Goal: Information Seeking & Learning: Learn about a topic

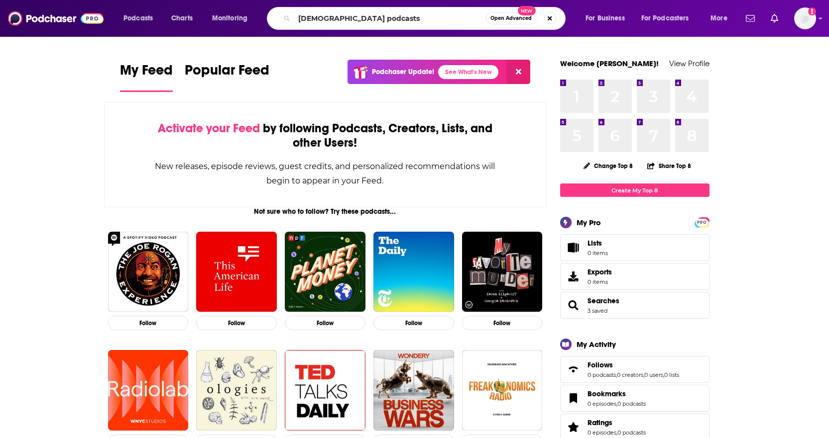
type input "[DEMOGRAPHIC_DATA] podcasts"
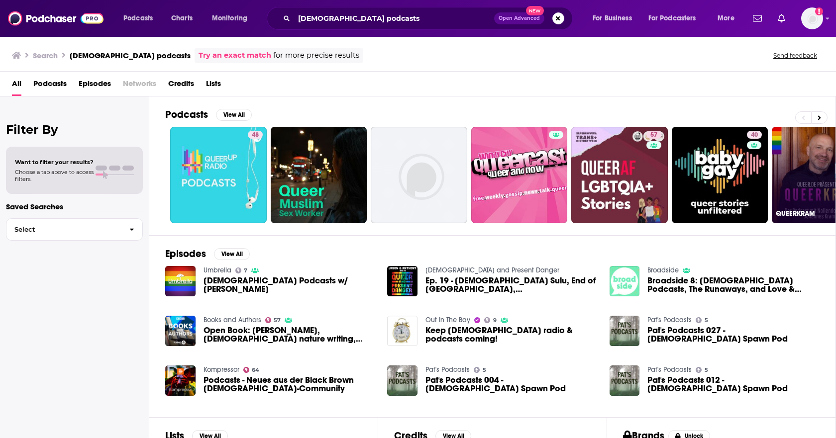
click at [810, 199] on link "35 QUEERKRAM" at bounding box center [820, 175] width 97 height 97
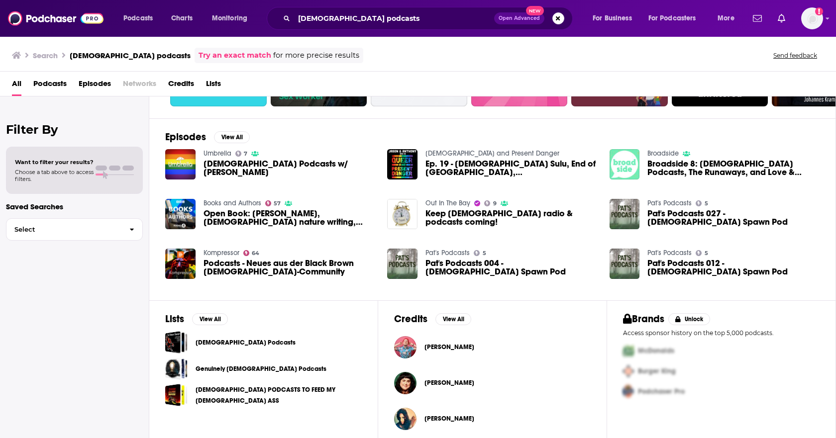
scroll to position [124, 0]
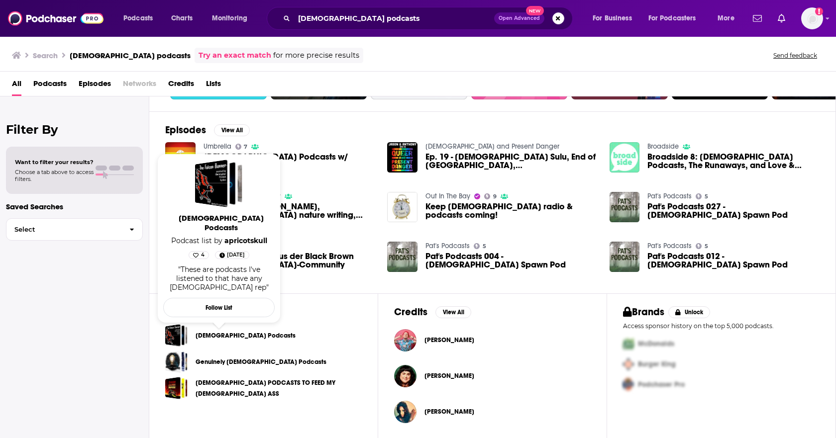
click at [225, 340] on link "Queer Podcasts" at bounding box center [246, 335] width 100 height 11
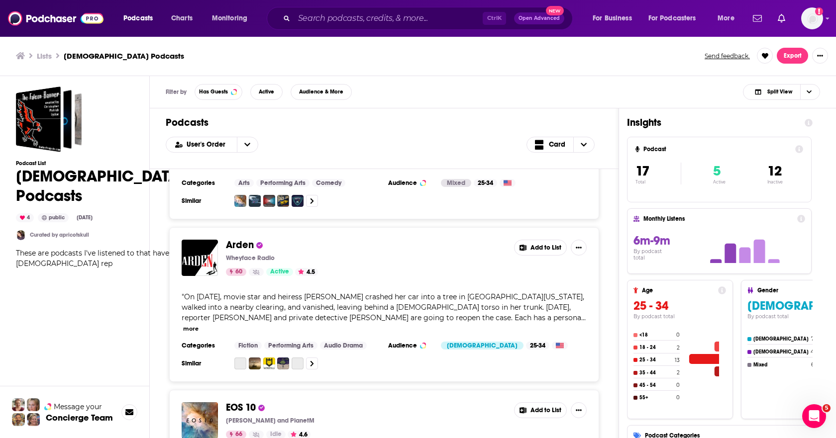
scroll to position [746, 0]
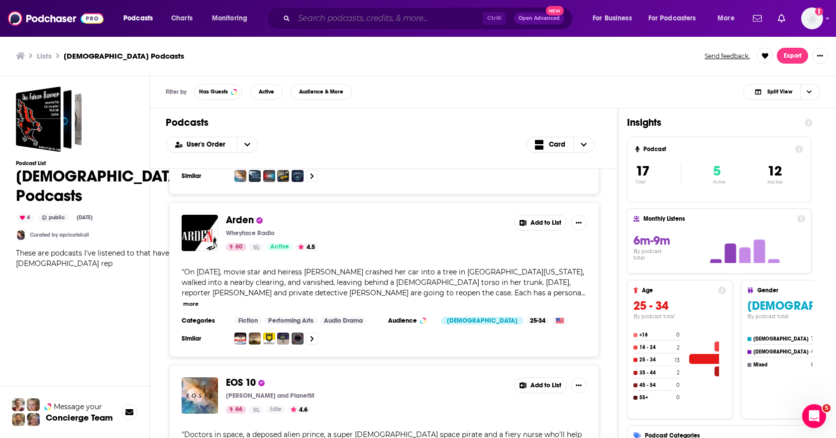
click at [331, 10] on input "Search podcasts, credits, & more..." at bounding box center [388, 18] width 189 height 16
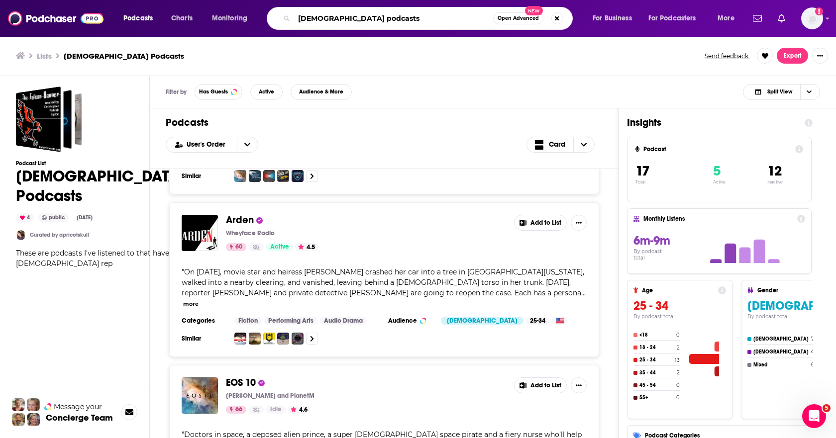
type input "lgbtq podcasts"
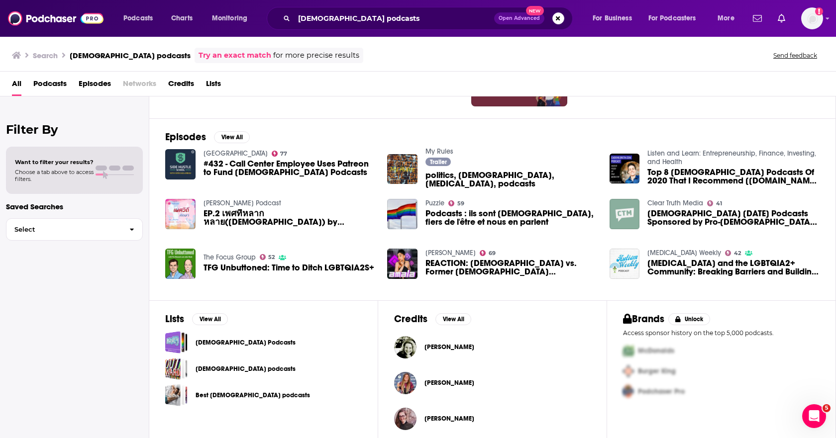
scroll to position [124, 0]
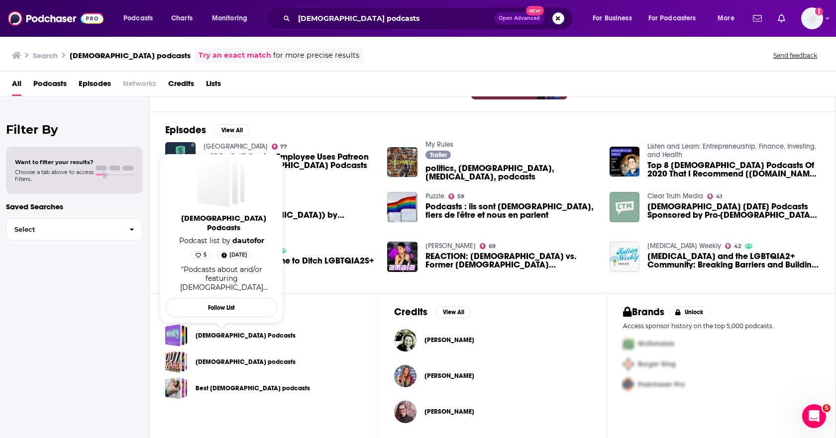
click at [233, 339] on link "LGBTQ+ Podcasts" at bounding box center [246, 335] width 100 height 11
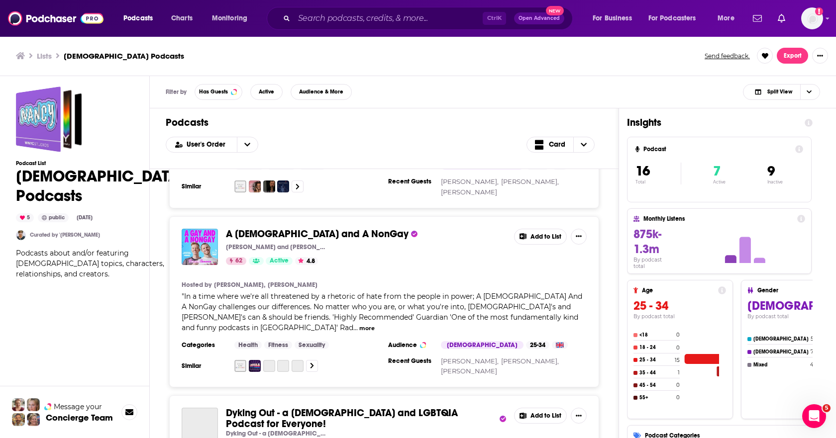
scroll to position [647, 0]
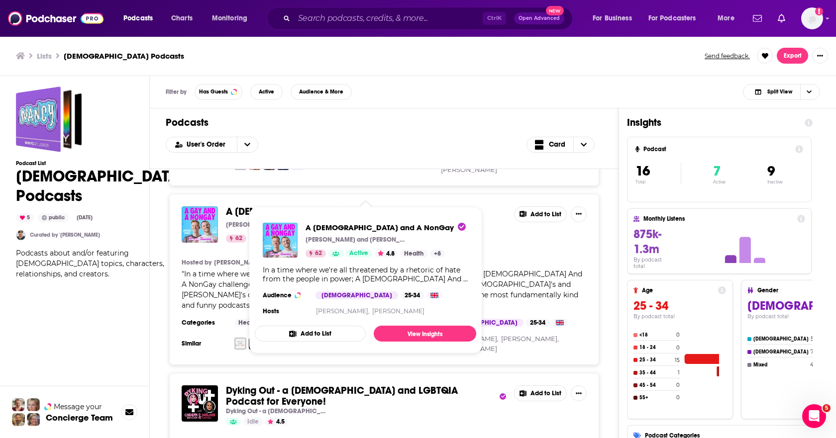
click at [196, 271] on span "In a time where we're all threatened by a rhetoric of hate from the people in p…" at bounding box center [382, 290] width 401 height 40
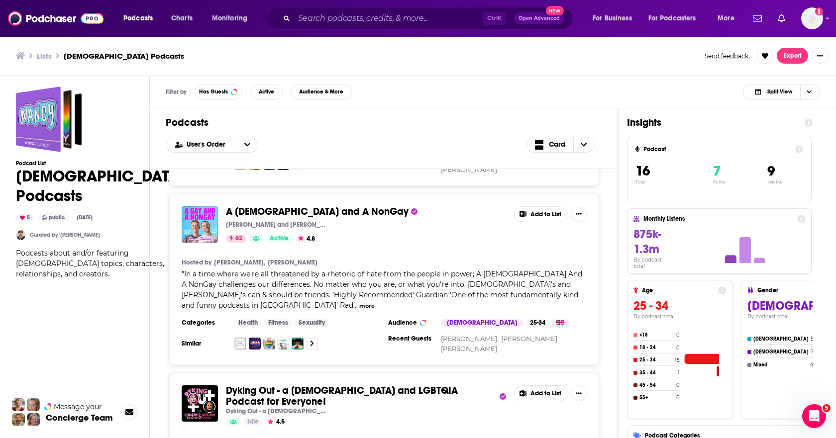
click at [375, 302] on button "more" at bounding box center [366, 306] width 15 height 8
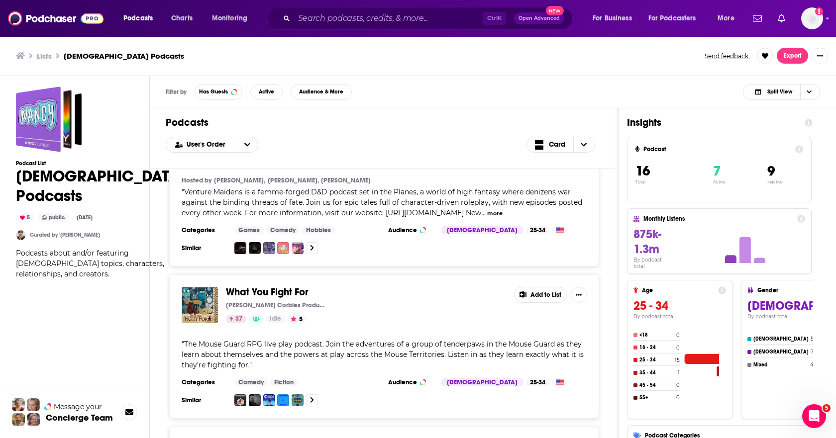
scroll to position [2691, 0]
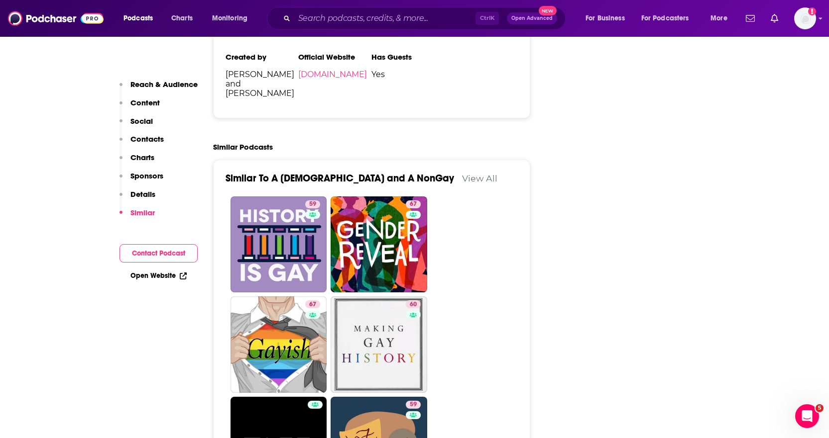
scroll to position [1792, 0]
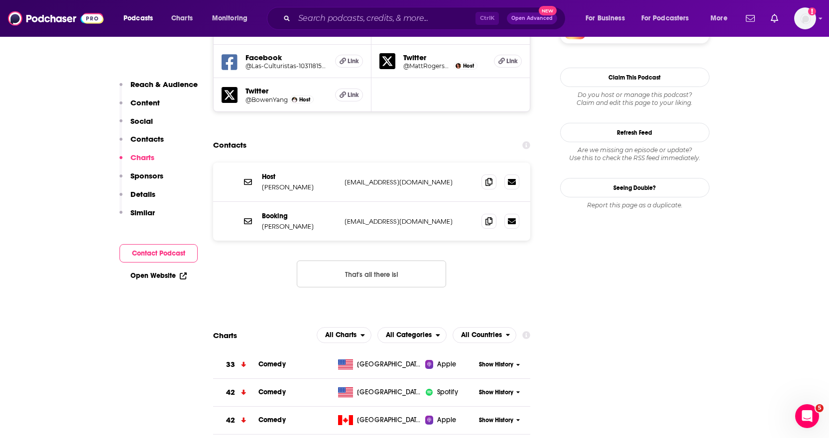
scroll to position [946, 0]
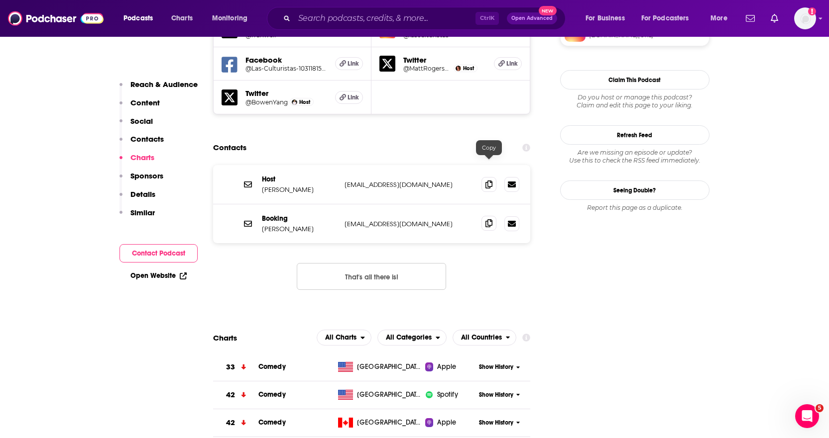
click at [491, 219] on icon at bounding box center [488, 223] width 7 height 8
click at [494, 216] on span at bounding box center [488, 223] width 15 height 15
